Goal: Task Accomplishment & Management: Manage account settings

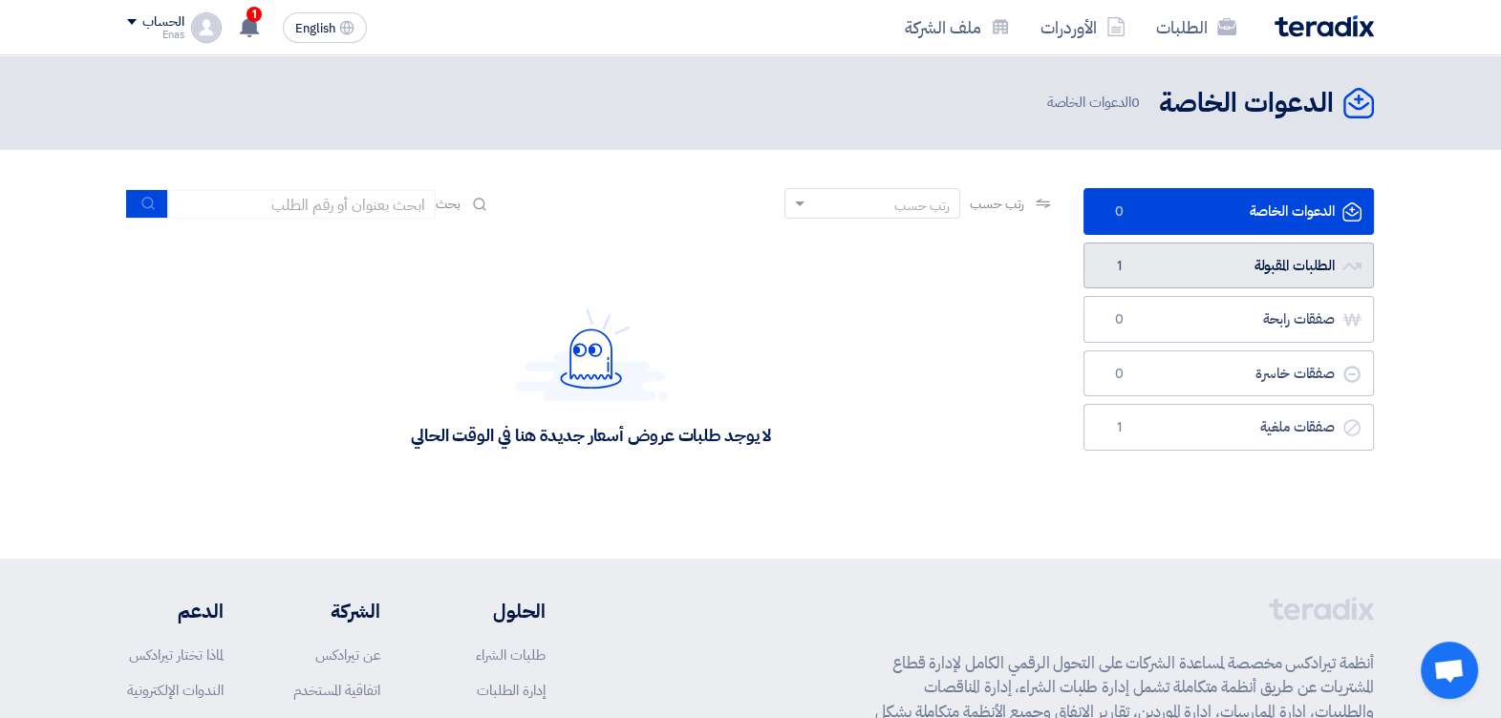
click at [1133, 258] on link "الطلبات المقبولة الطلبات المقبولة 1" at bounding box center [1228, 266] width 290 height 47
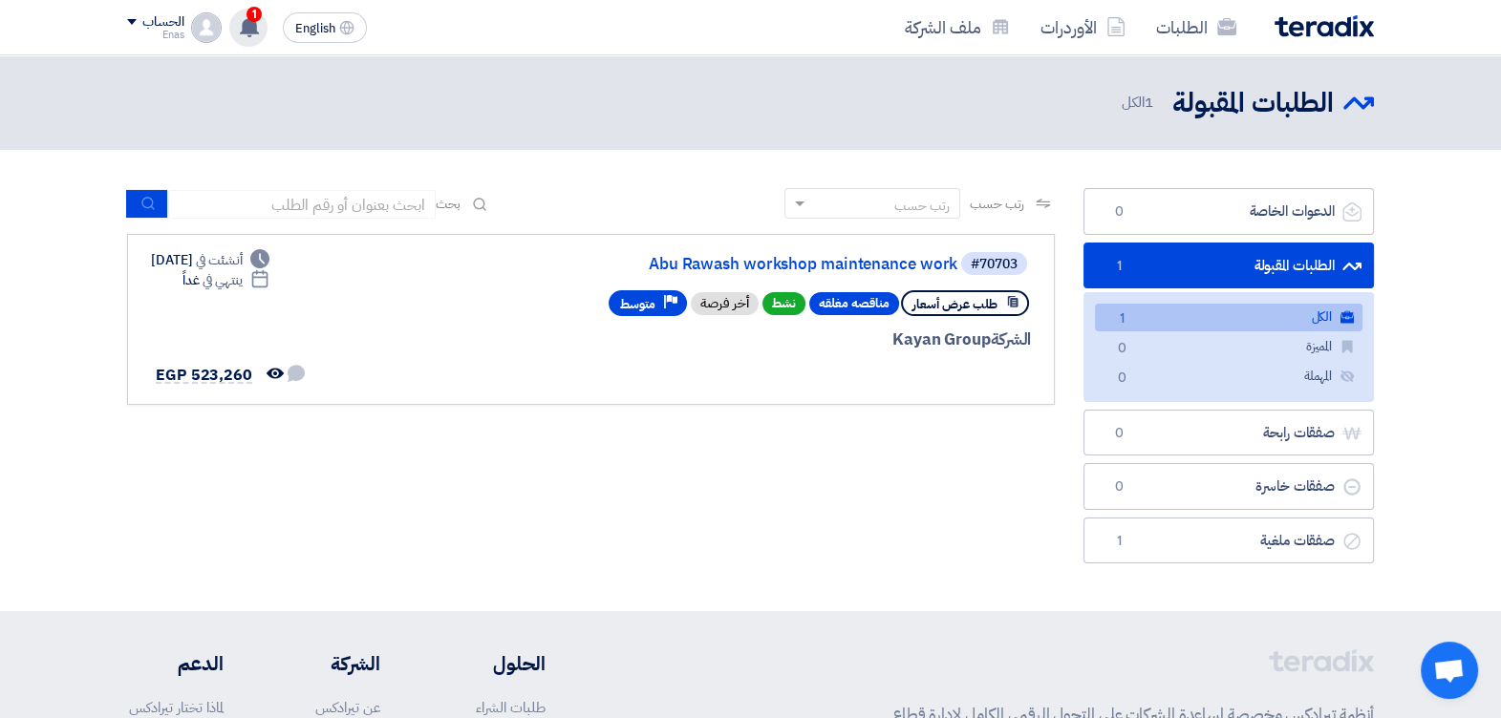
click at [248, 24] on use at bounding box center [249, 26] width 19 height 21
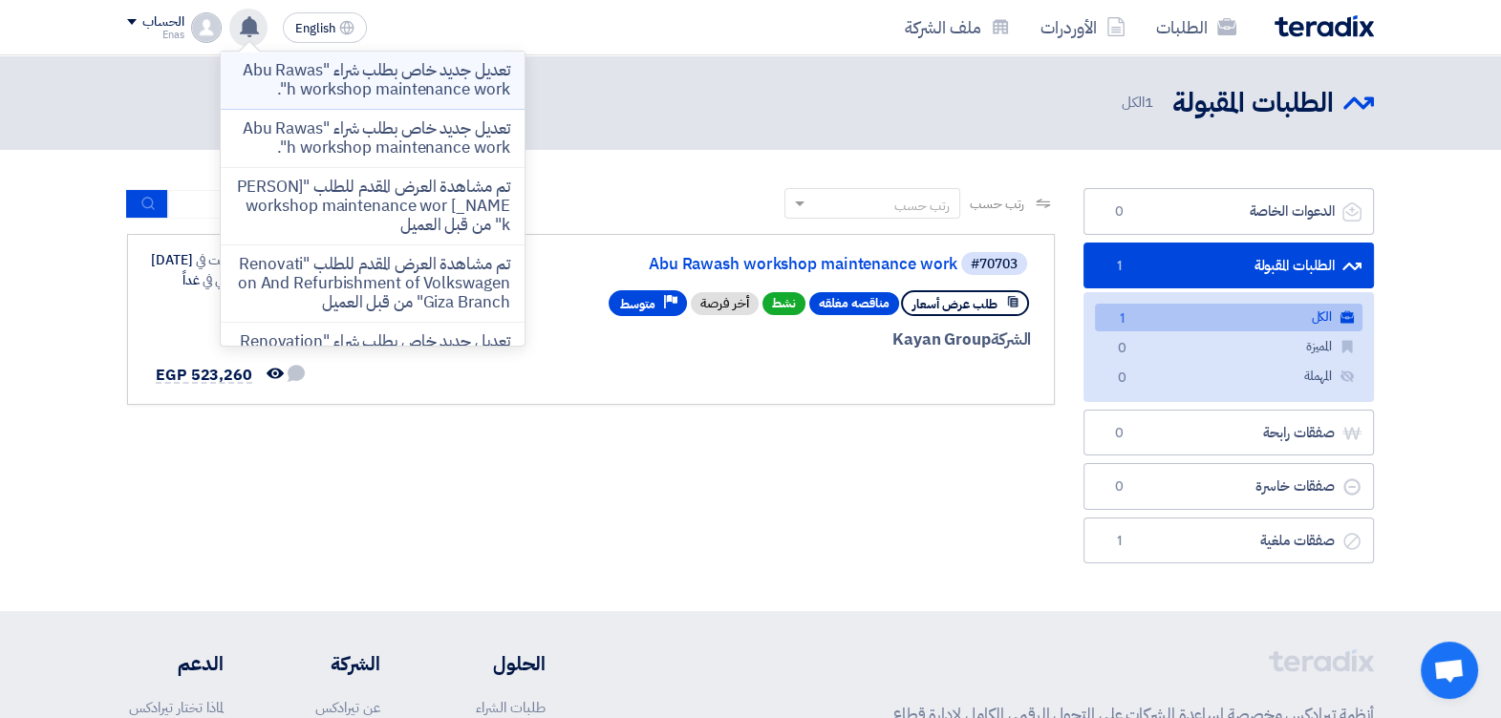
click at [344, 78] on p "تعديل جديد خاص بطلب شراء "Abu Rawash workshop maintenance work"." at bounding box center [372, 80] width 273 height 38
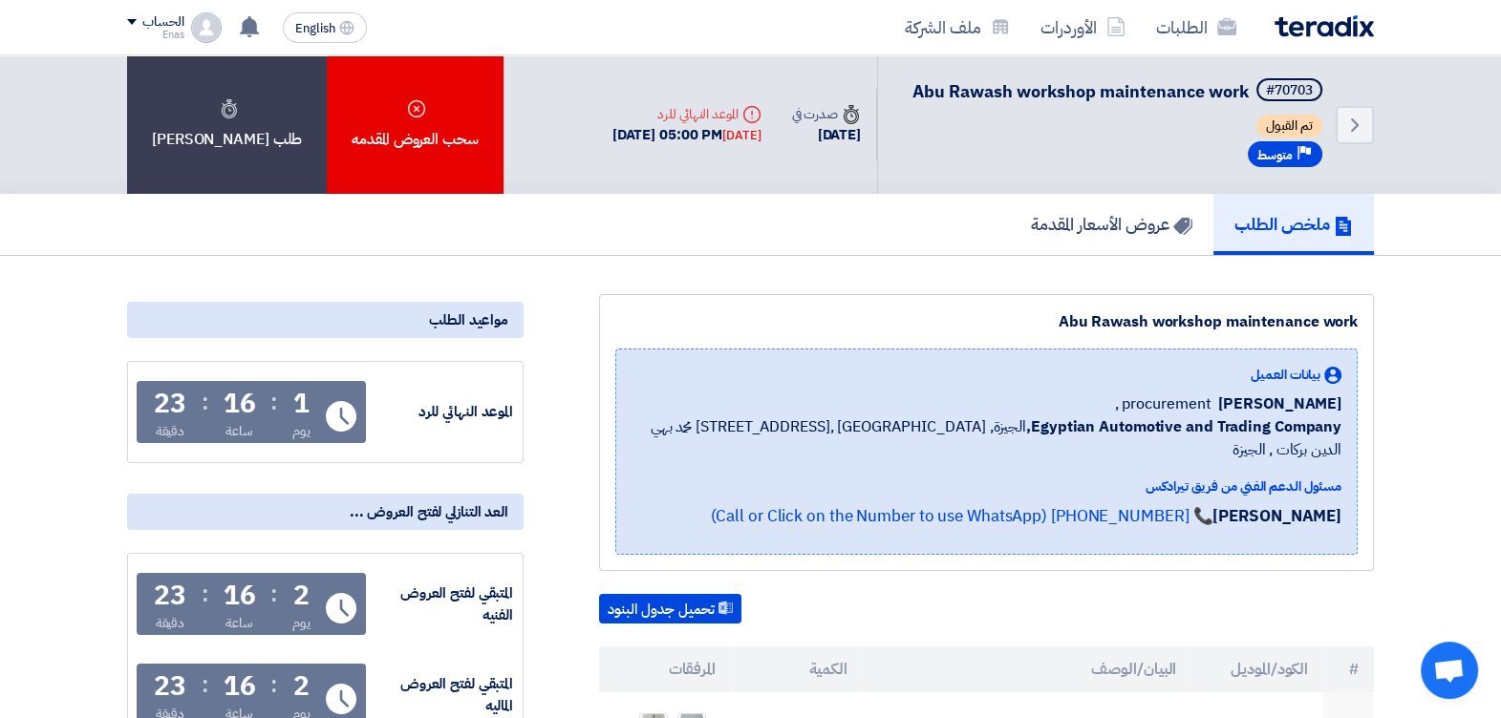
click at [1118, 213] on h5 "عروض الأسعار المقدمة" at bounding box center [1111, 224] width 161 height 22
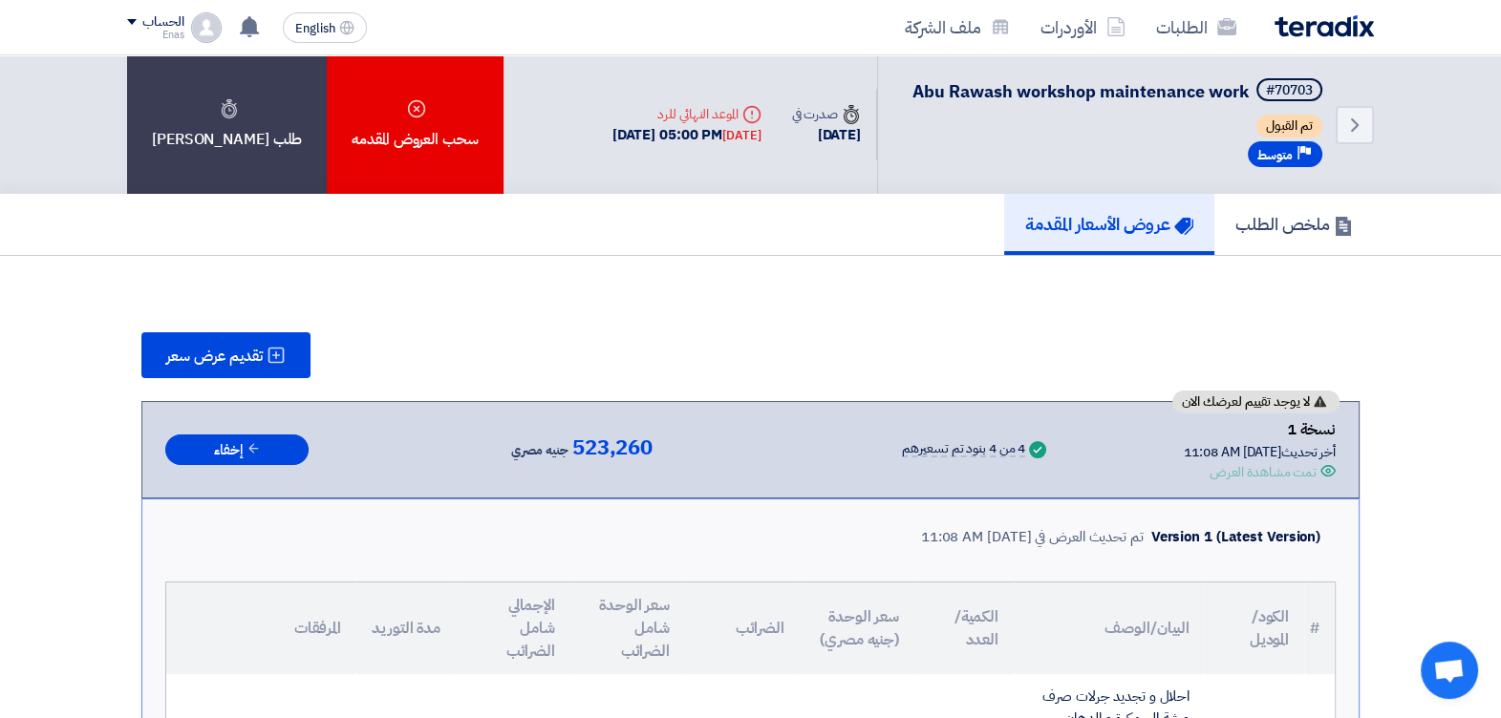
click at [697, 551] on div "Version 1 (Latest Version) تم تحديث العرض في [DATE] 11:08 AM" at bounding box center [750, 537] width 1170 height 45
click at [1350, 129] on icon "Back" at bounding box center [1354, 125] width 23 height 23
